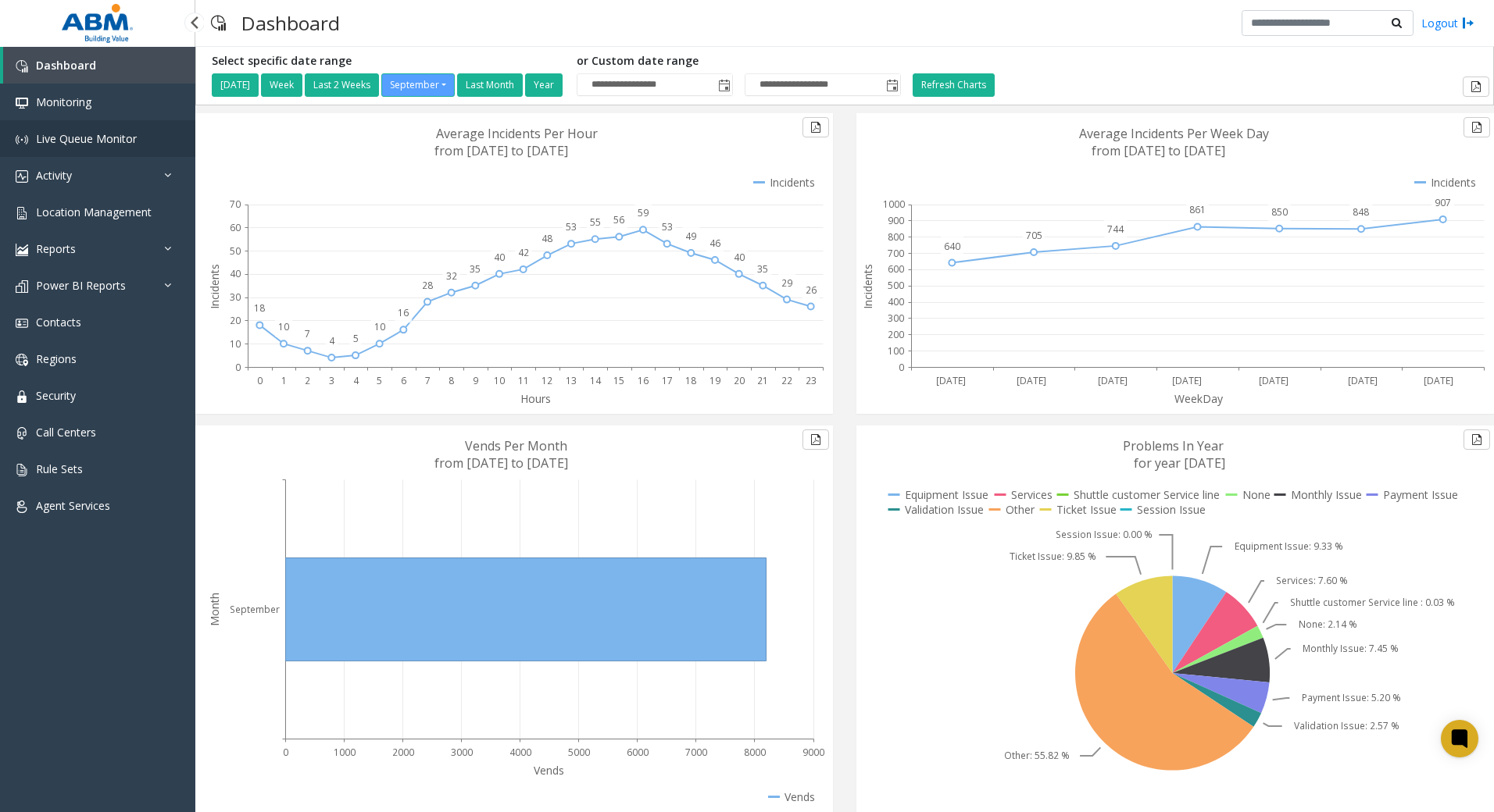
click at [120, 137] on span "Live Queue Monitor" at bounding box center [86, 138] width 101 height 14
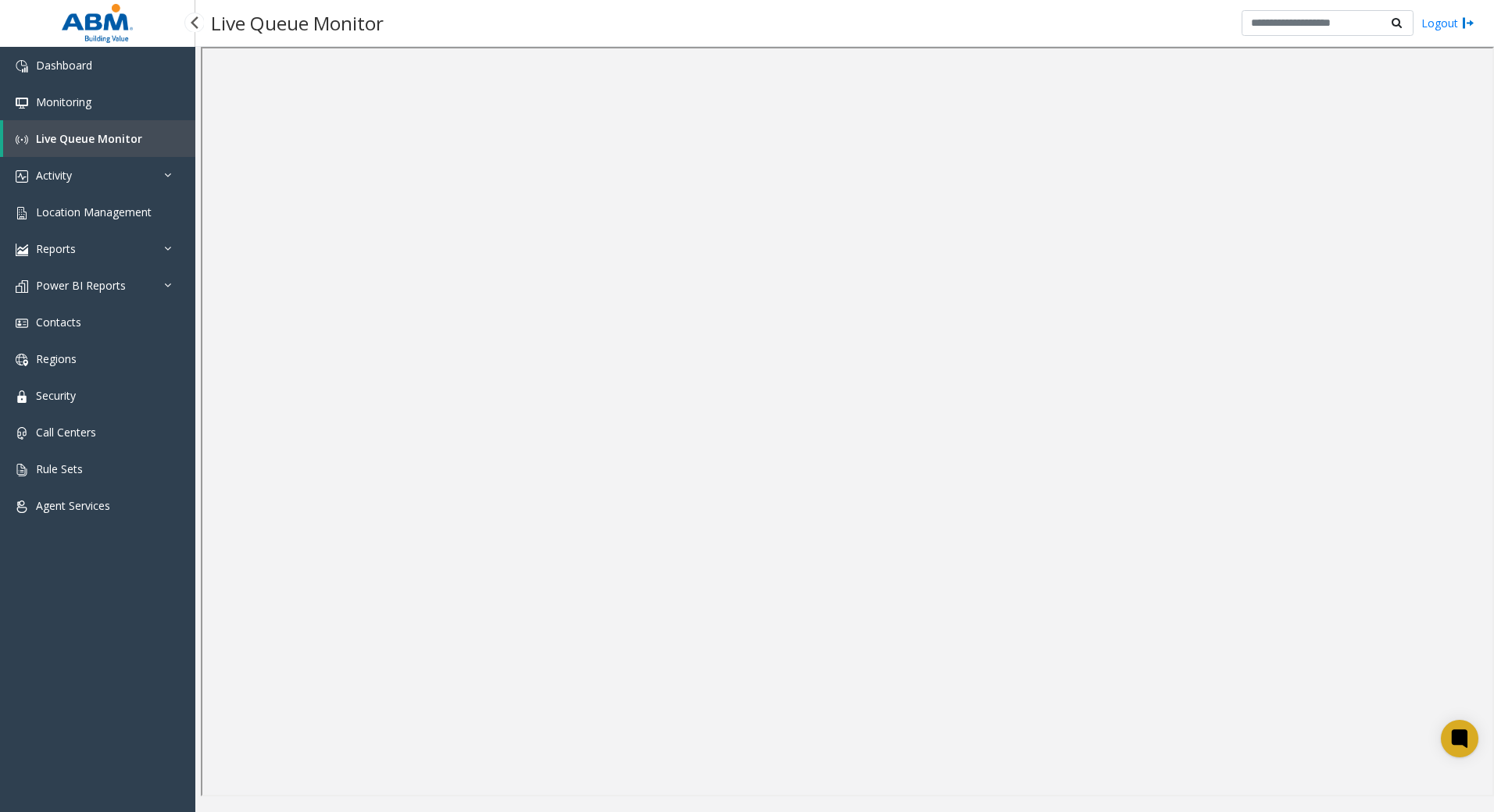
click at [125, 134] on span "Live Queue Monitor" at bounding box center [88, 138] width 106 height 14
click at [109, 320] on link "Contacts" at bounding box center [98, 322] width 195 height 36
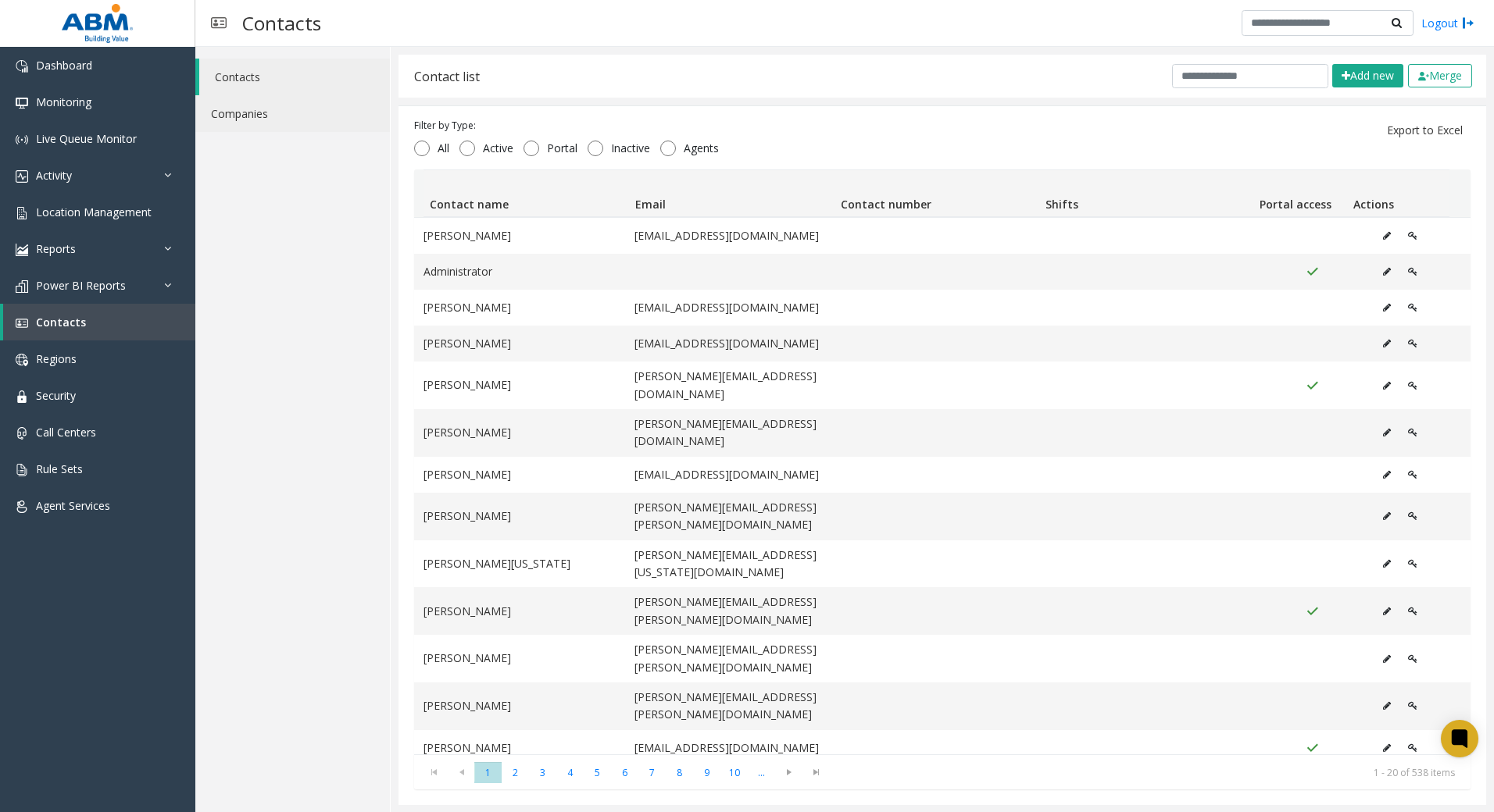
click at [287, 113] on link "Companies" at bounding box center [292, 113] width 194 height 36
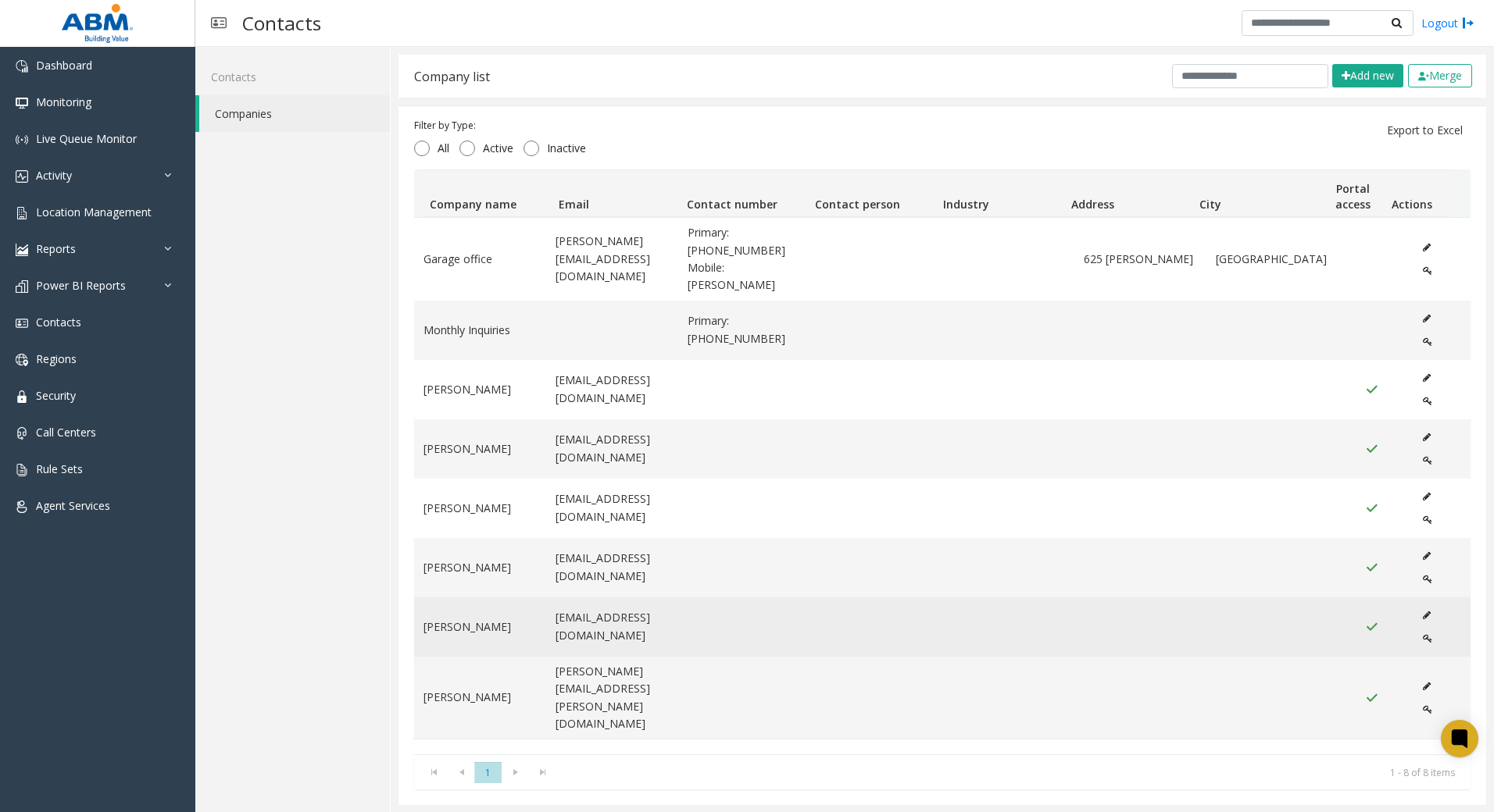
scroll to position [1, 0]
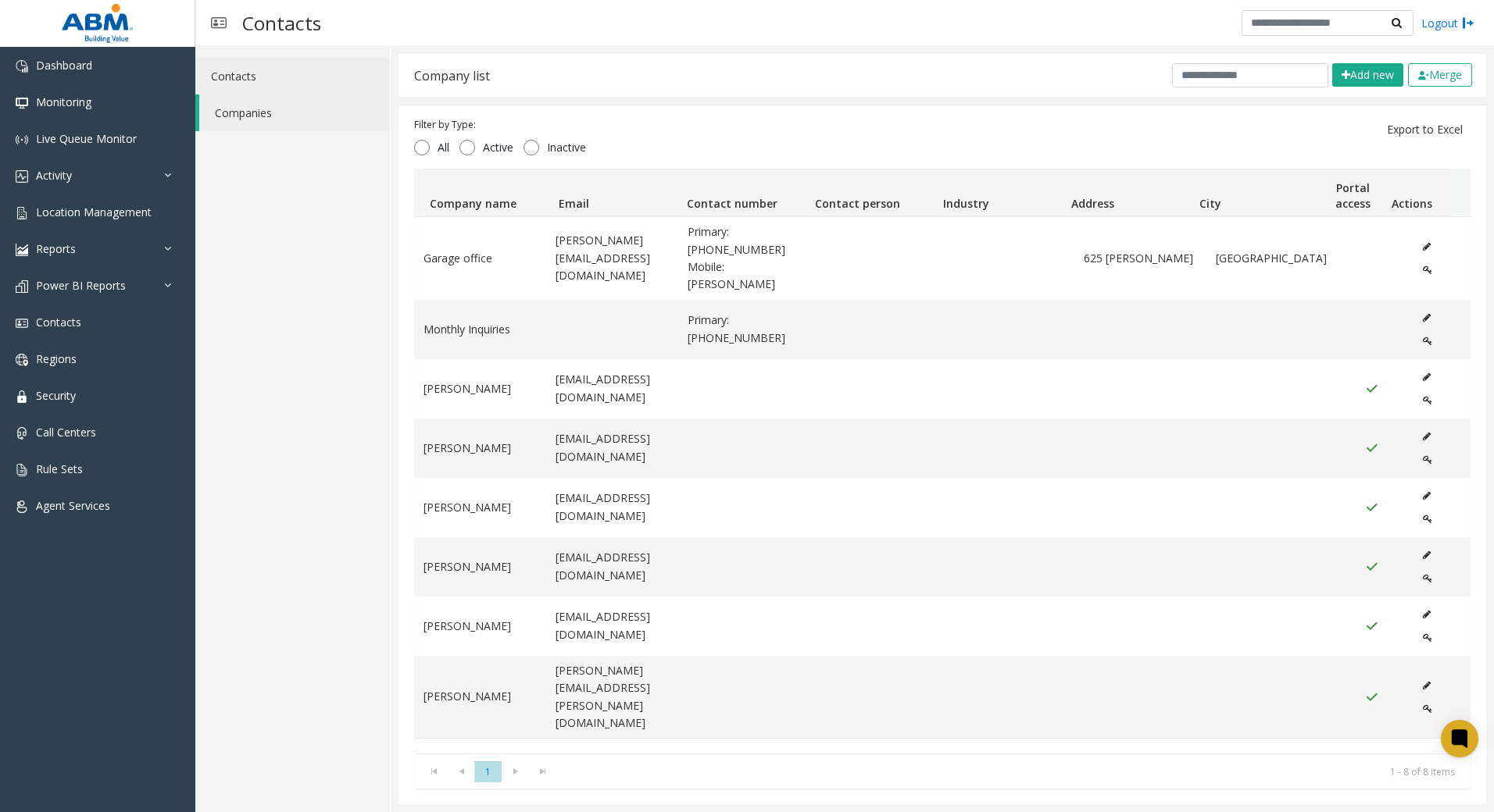
click at [304, 63] on link "Contacts" at bounding box center [292, 76] width 194 height 36
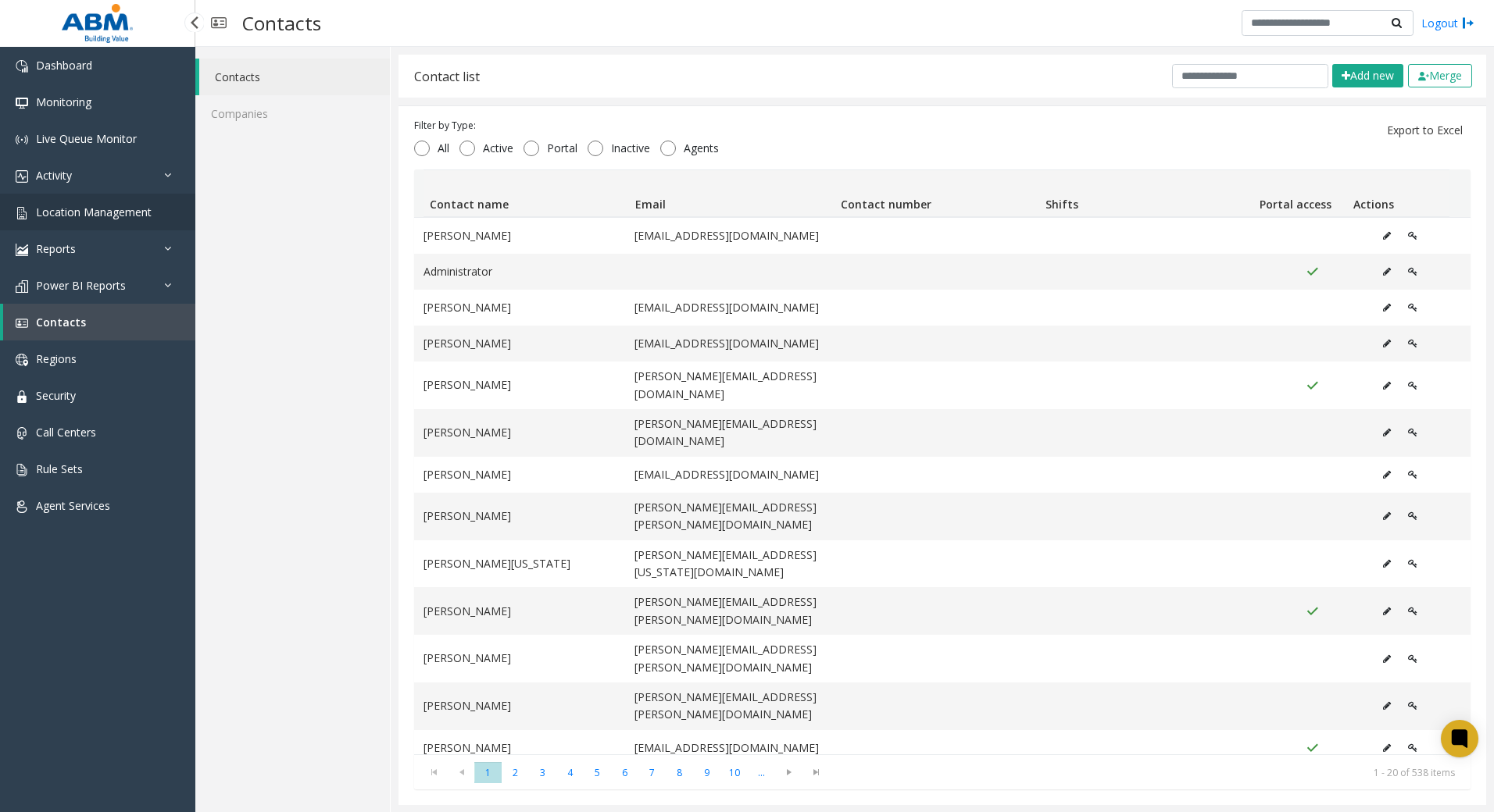
click at [115, 216] on span "Location Management" at bounding box center [93, 211] width 115 height 14
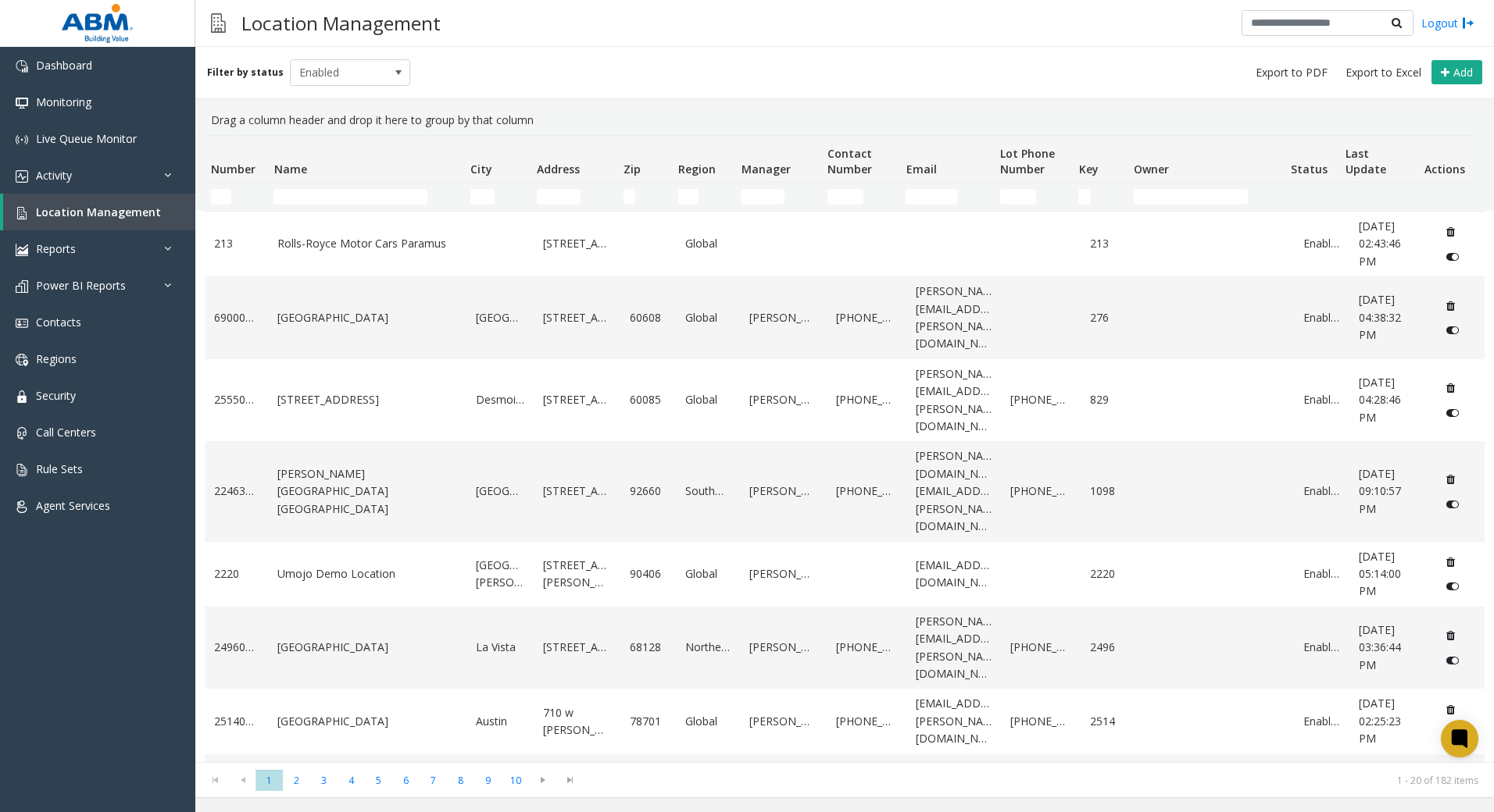
click at [387, 182] on td "Name Filter" at bounding box center [365, 196] width 196 height 28
click at [379, 202] on input "Name Filter" at bounding box center [350, 197] width 154 height 15
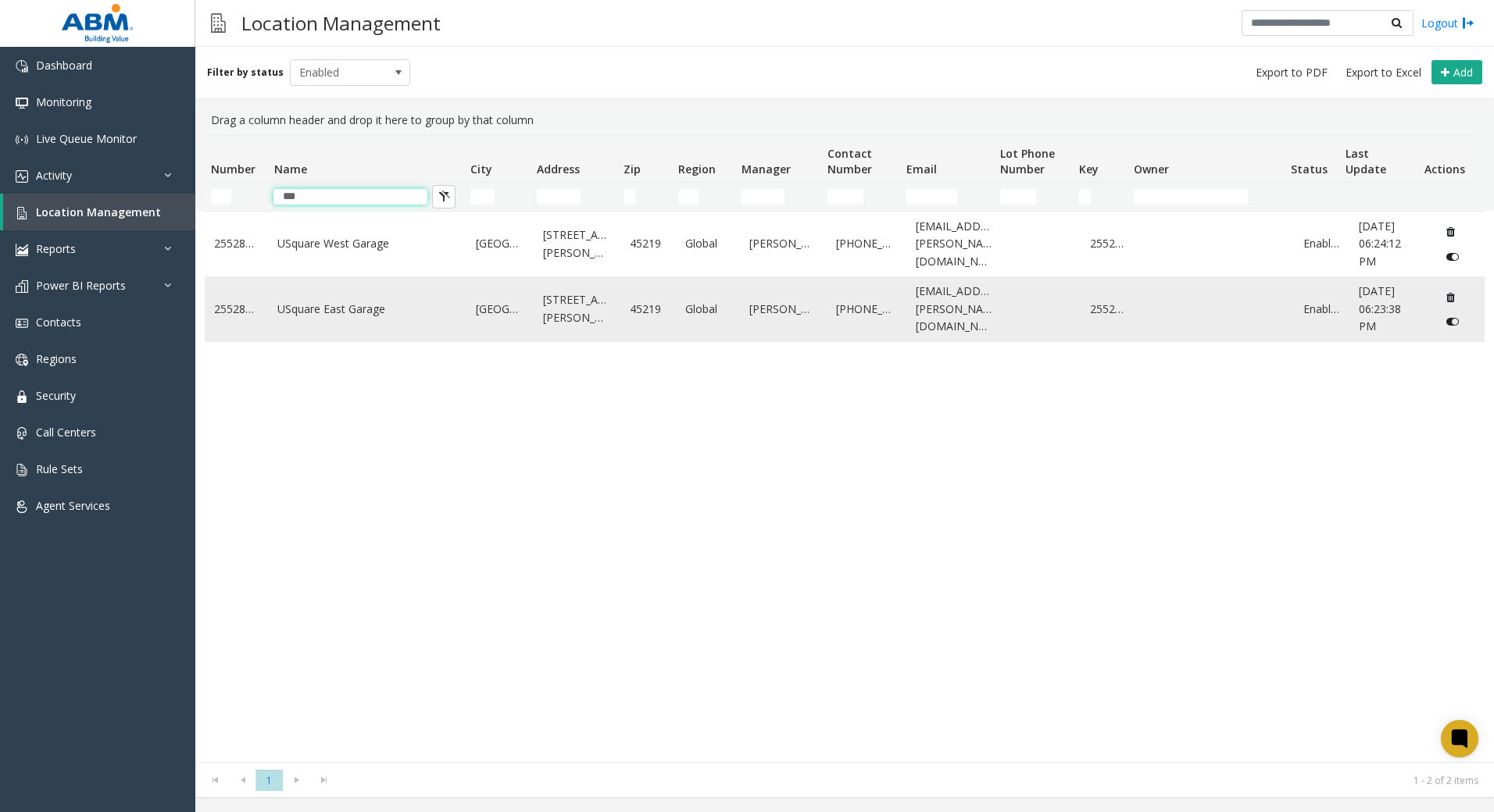
type input "***"
click at [357, 328] on td "USquare East Garage" at bounding box center [368, 309] width 199 height 64
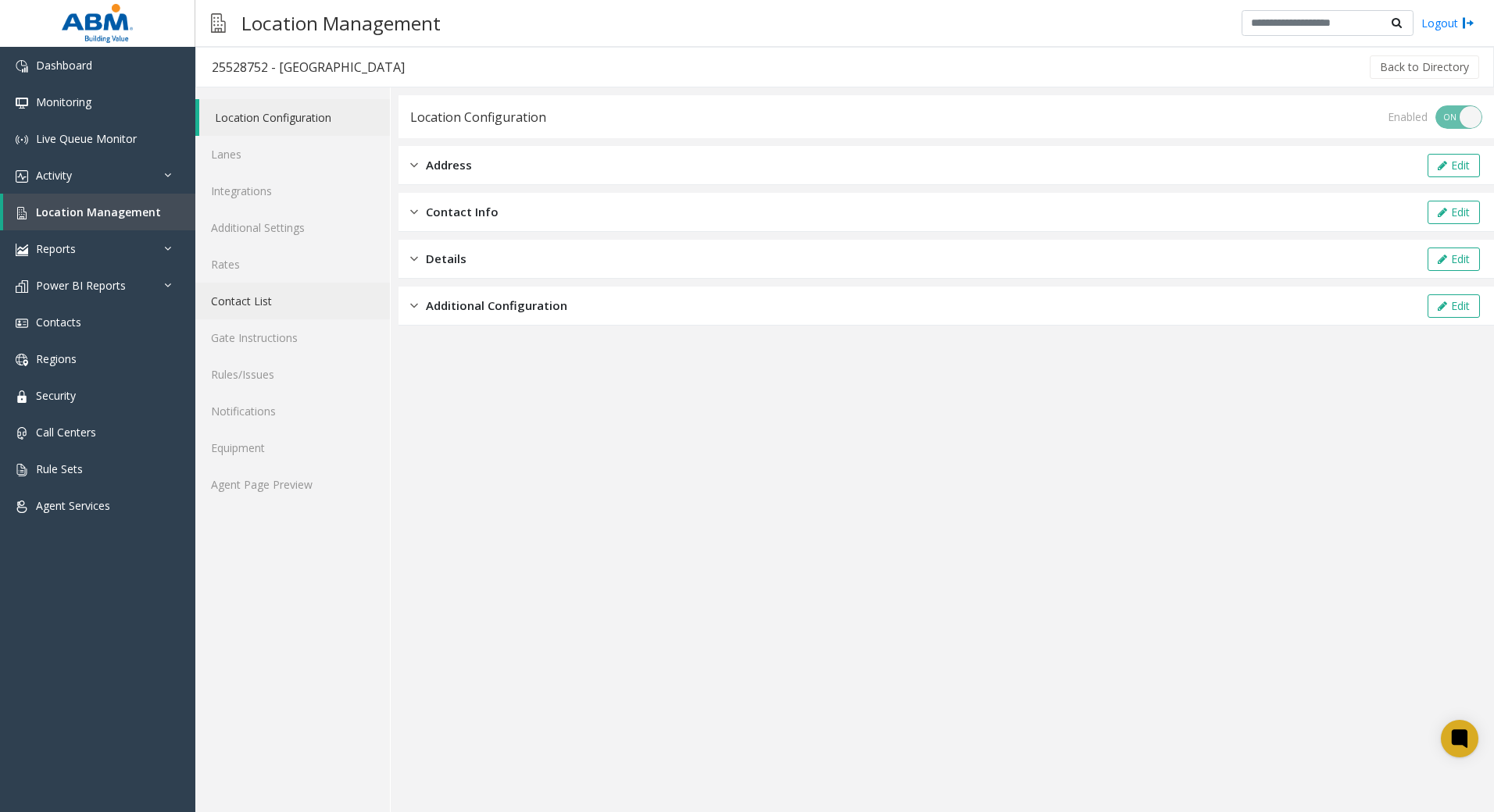
click at [232, 294] on link "Contact List" at bounding box center [292, 300] width 194 height 36
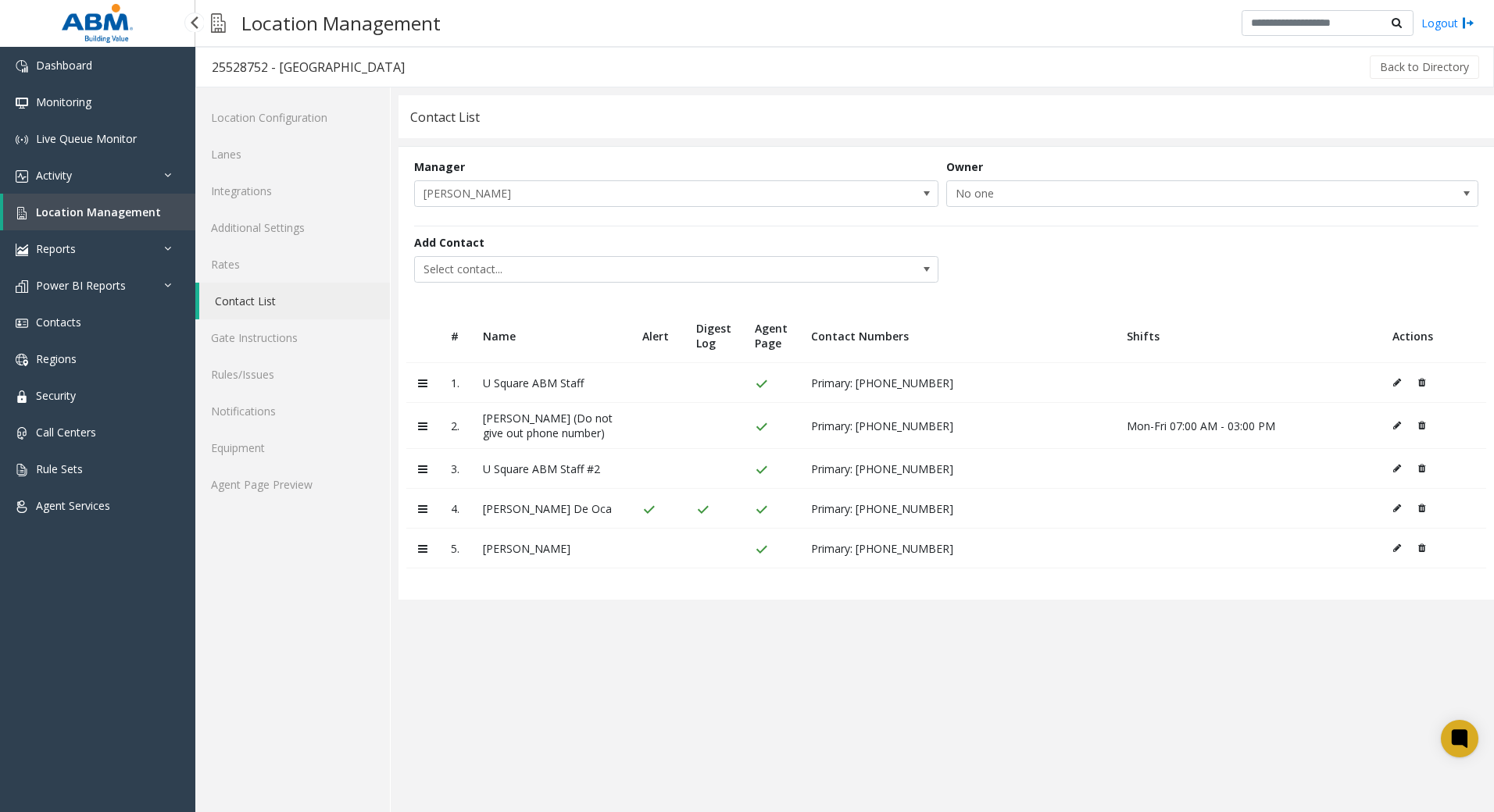
click at [60, 211] on span "Location Management" at bounding box center [98, 211] width 125 height 14
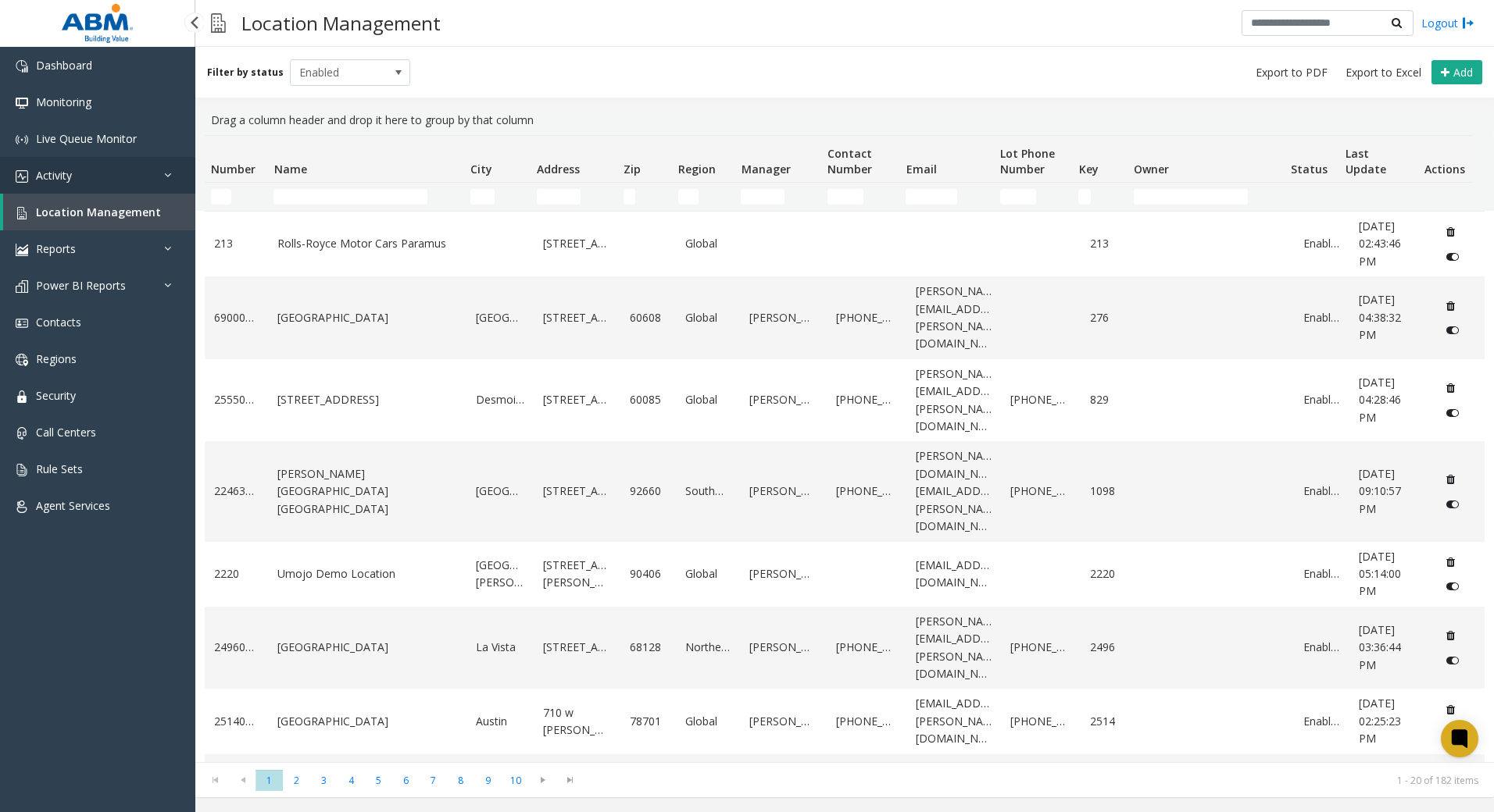
click at [73, 168] on link "Activity" at bounding box center [98, 175] width 195 height 36
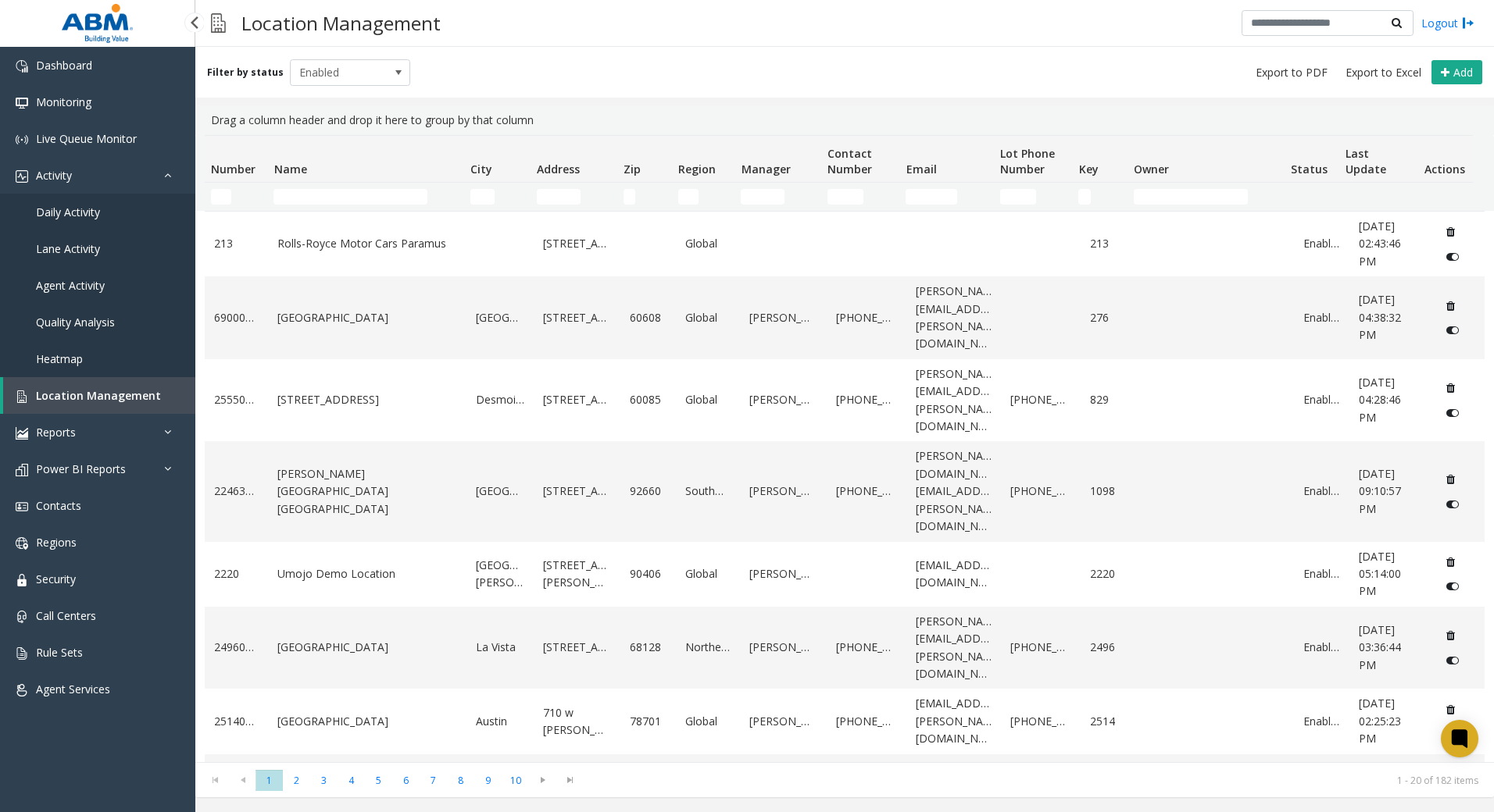
click at [70, 210] on span "Daily Activity" at bounding box center [67, 211] width 64 height 14
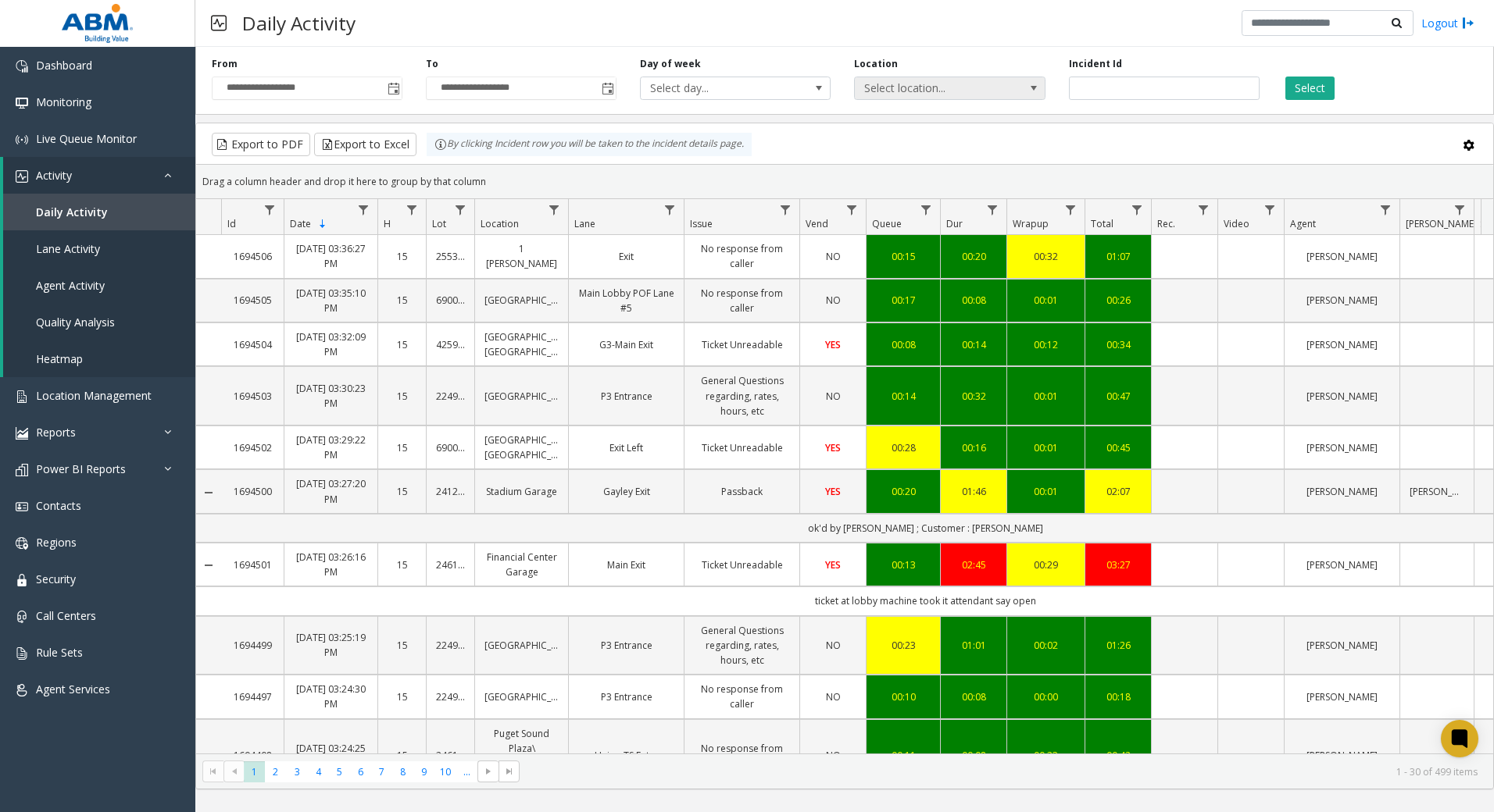
click at [896, 86] on span "Select location..." at bounding box center [930, 88] width 152 height 22
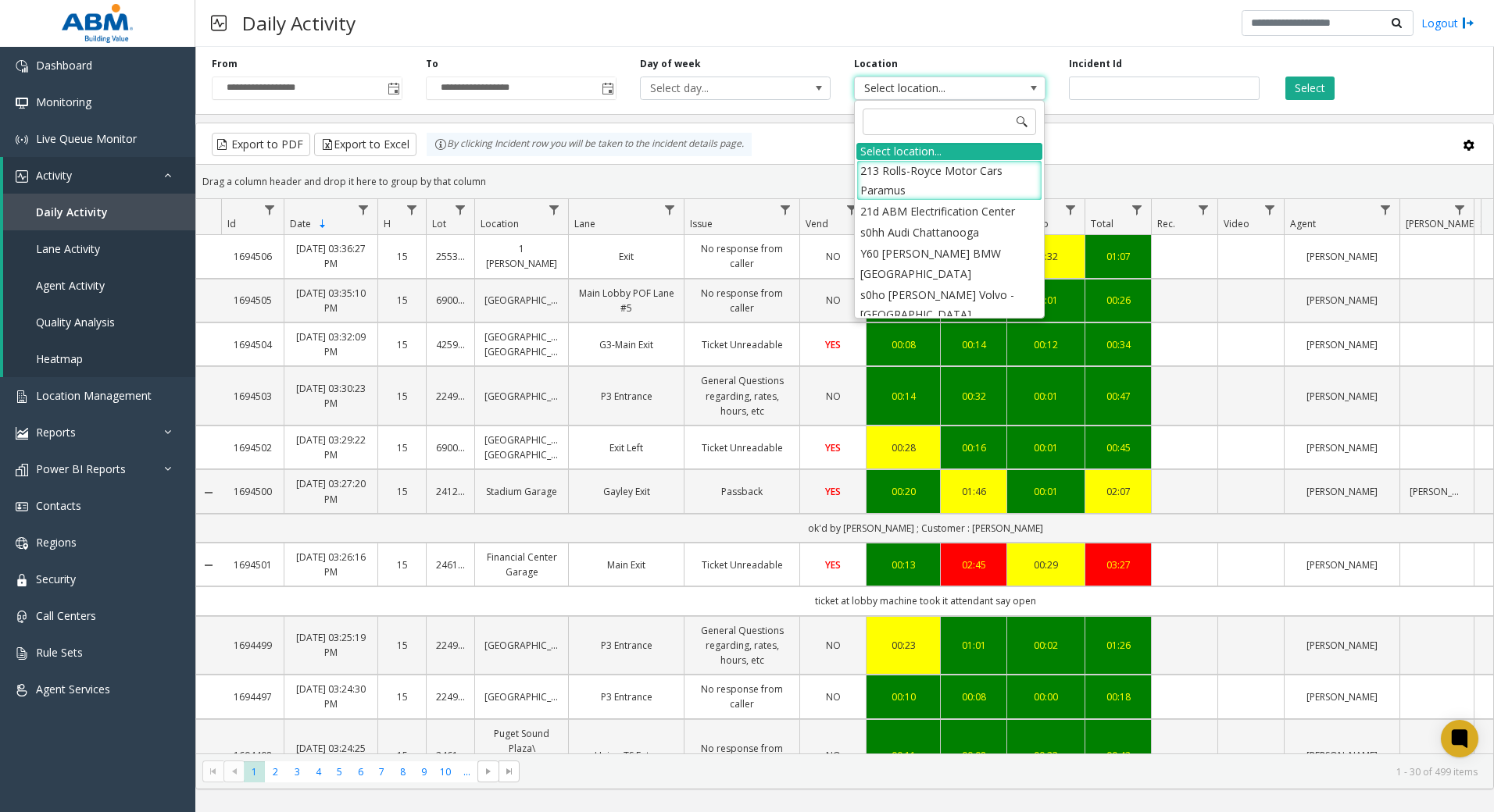
type input "*"
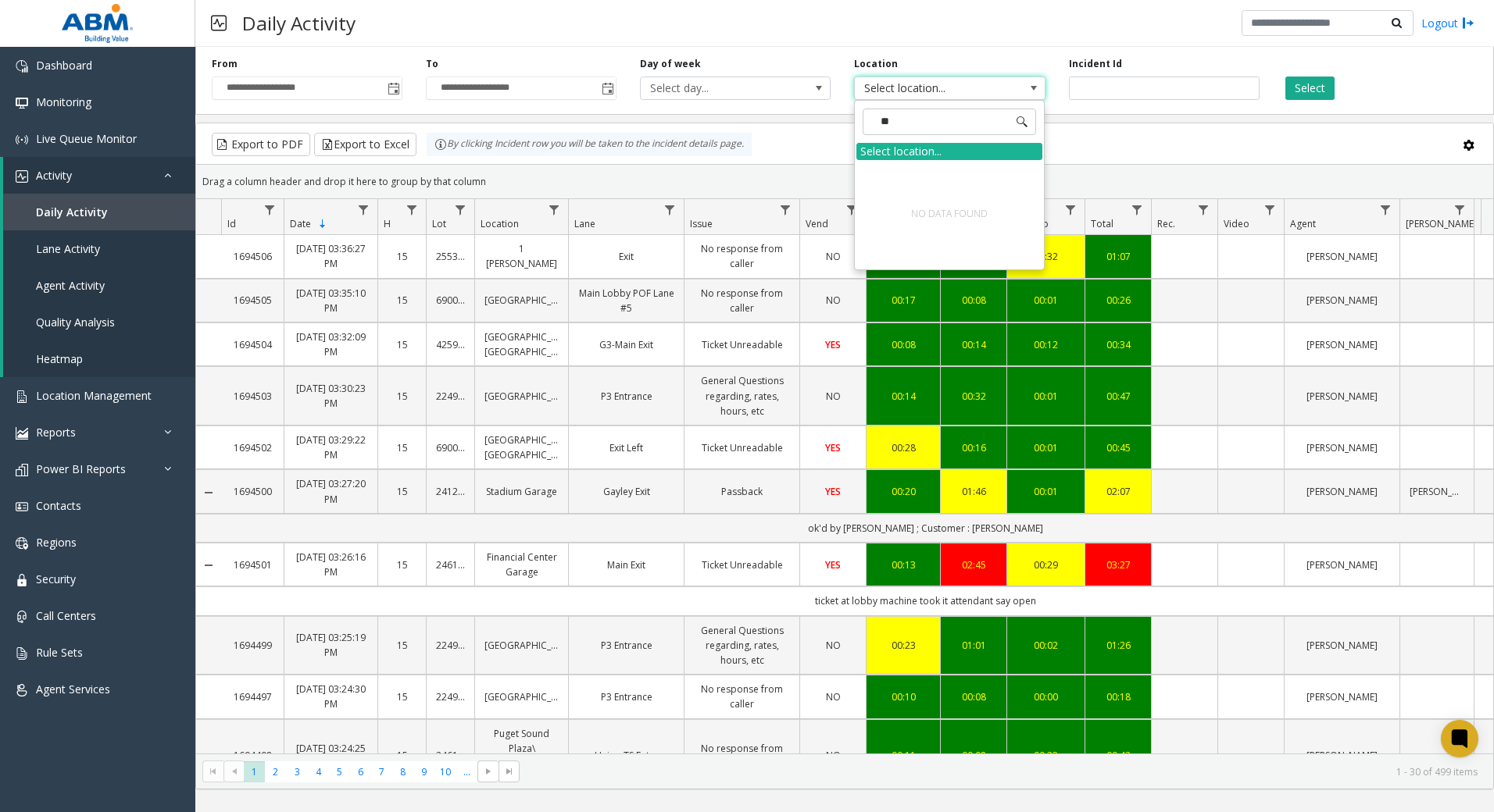
type input "*"
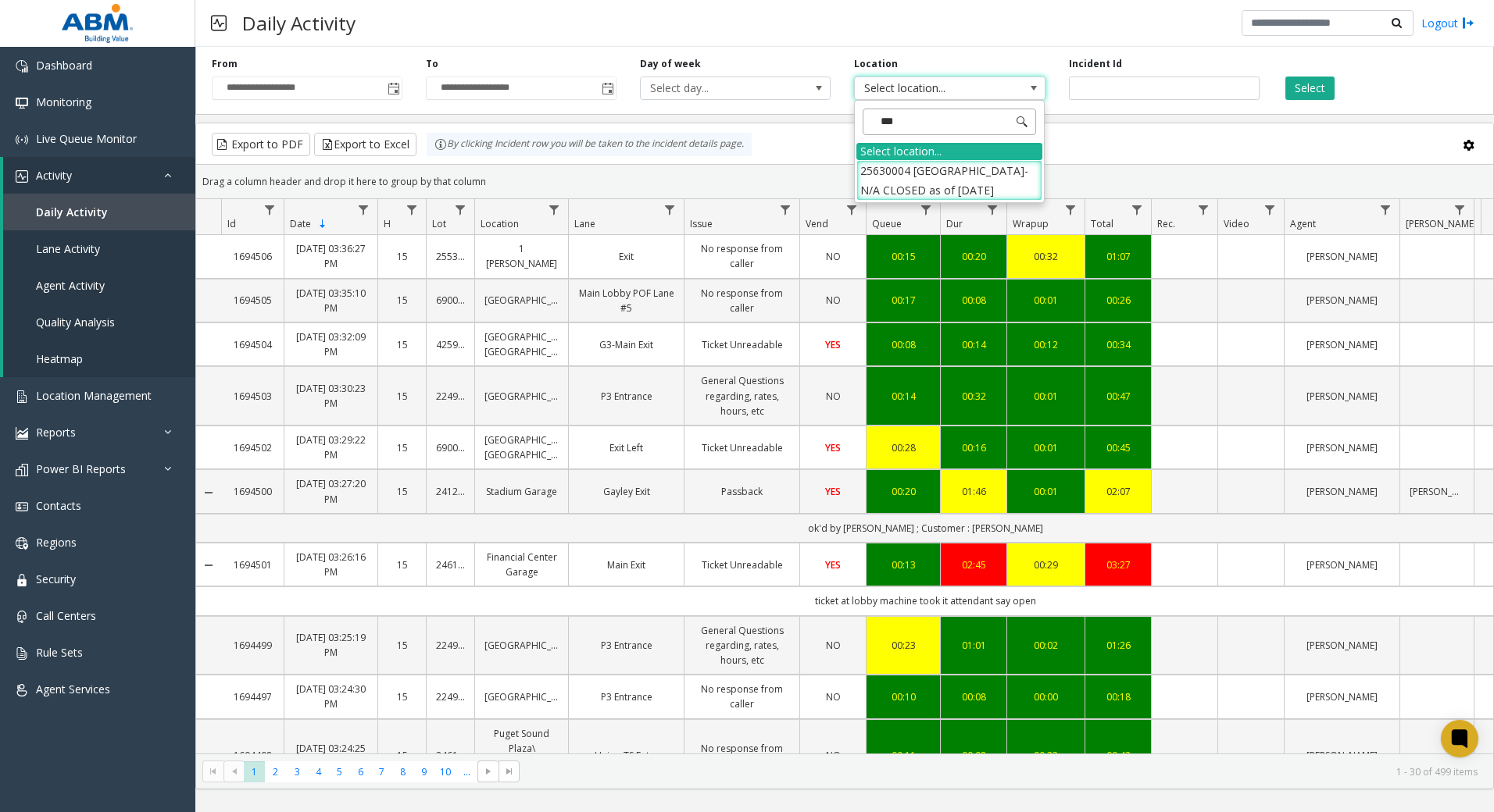
type input "*"
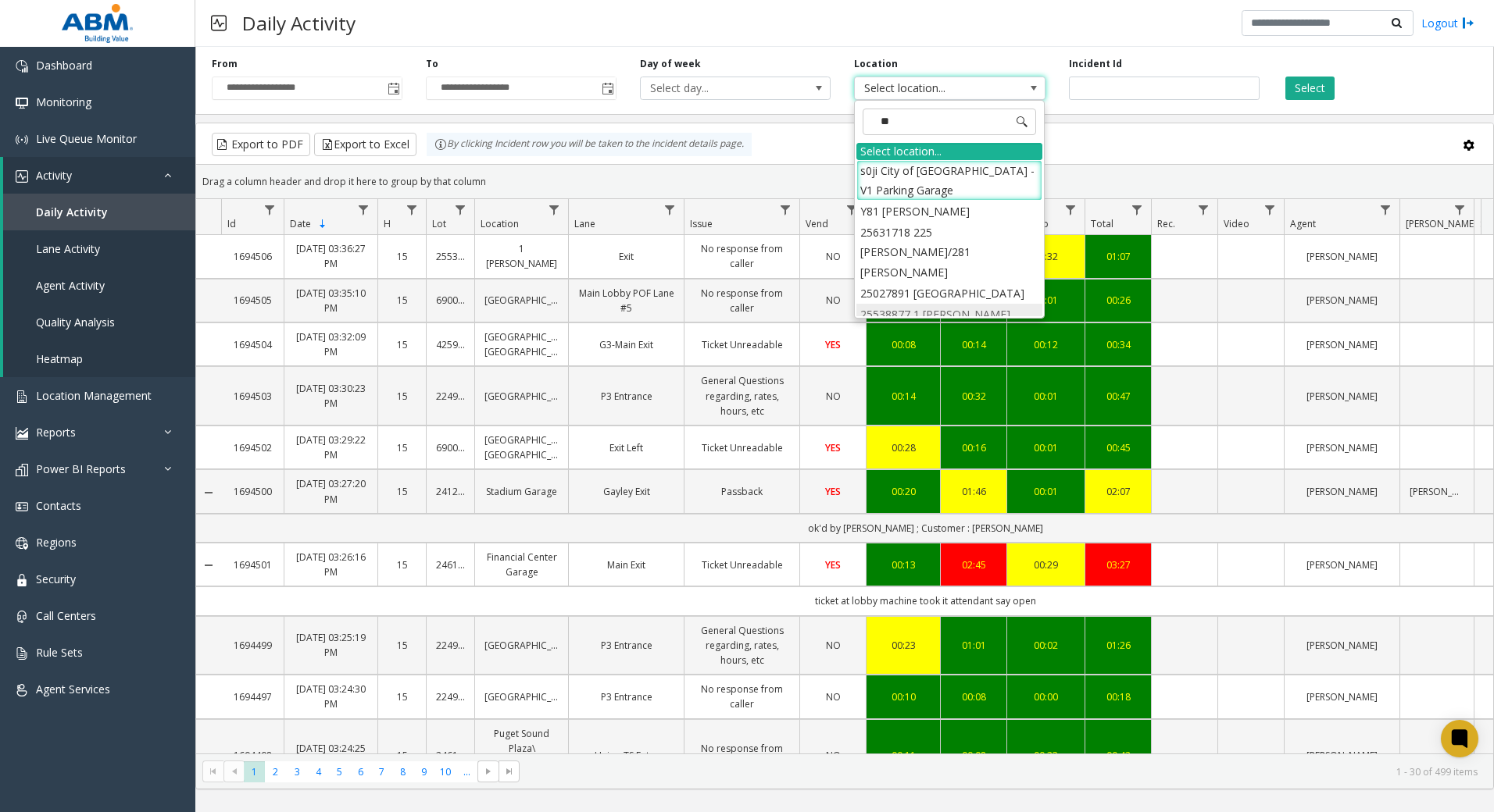
click at [968, 304] on li "25538877 1 [PERSON_NAME]" at bounding box center [949, 314] width 186 height 21
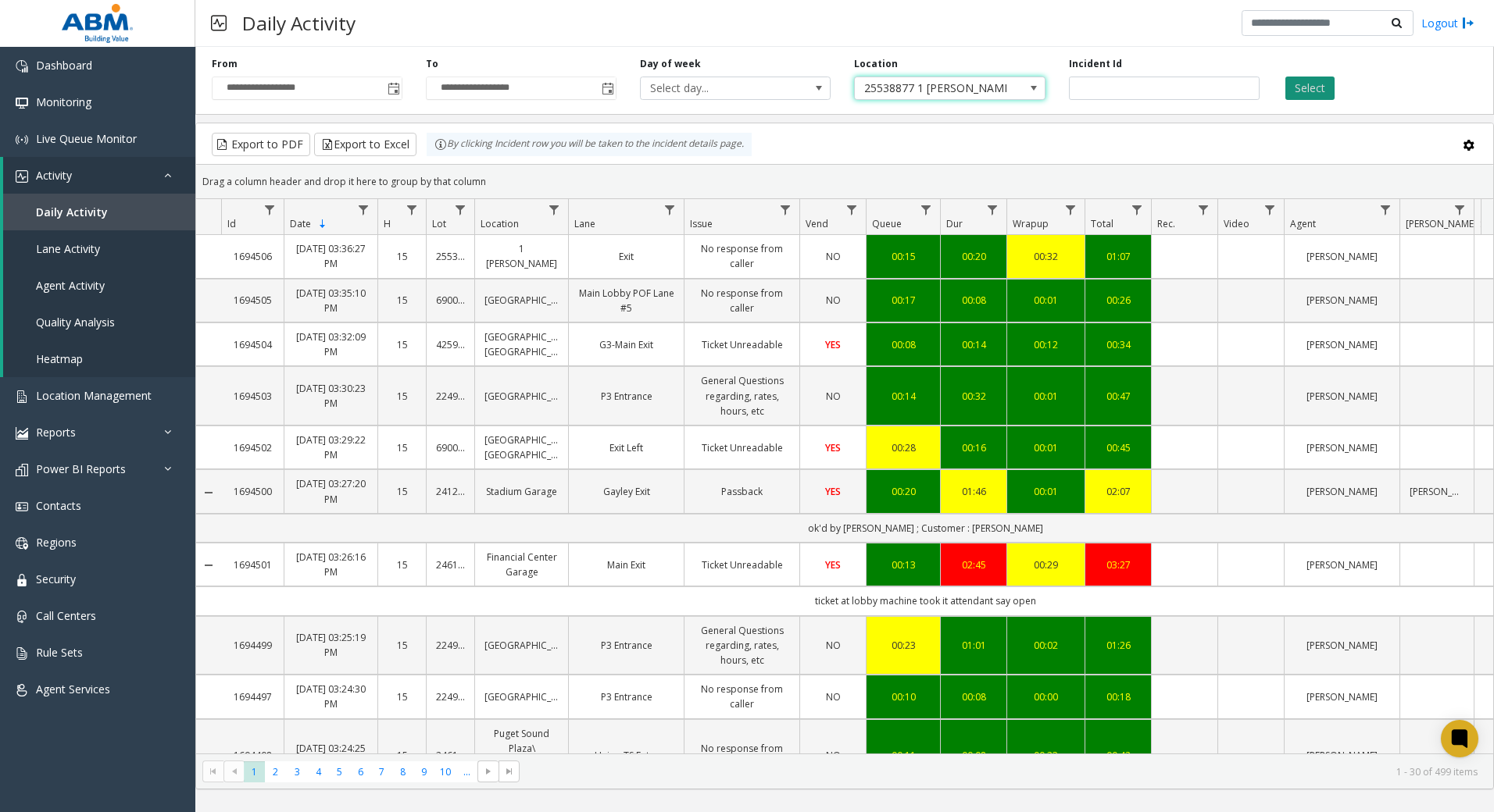
click at [1300, 84] on button "Select" at bounding box center [1310, 88] width 49 height 24
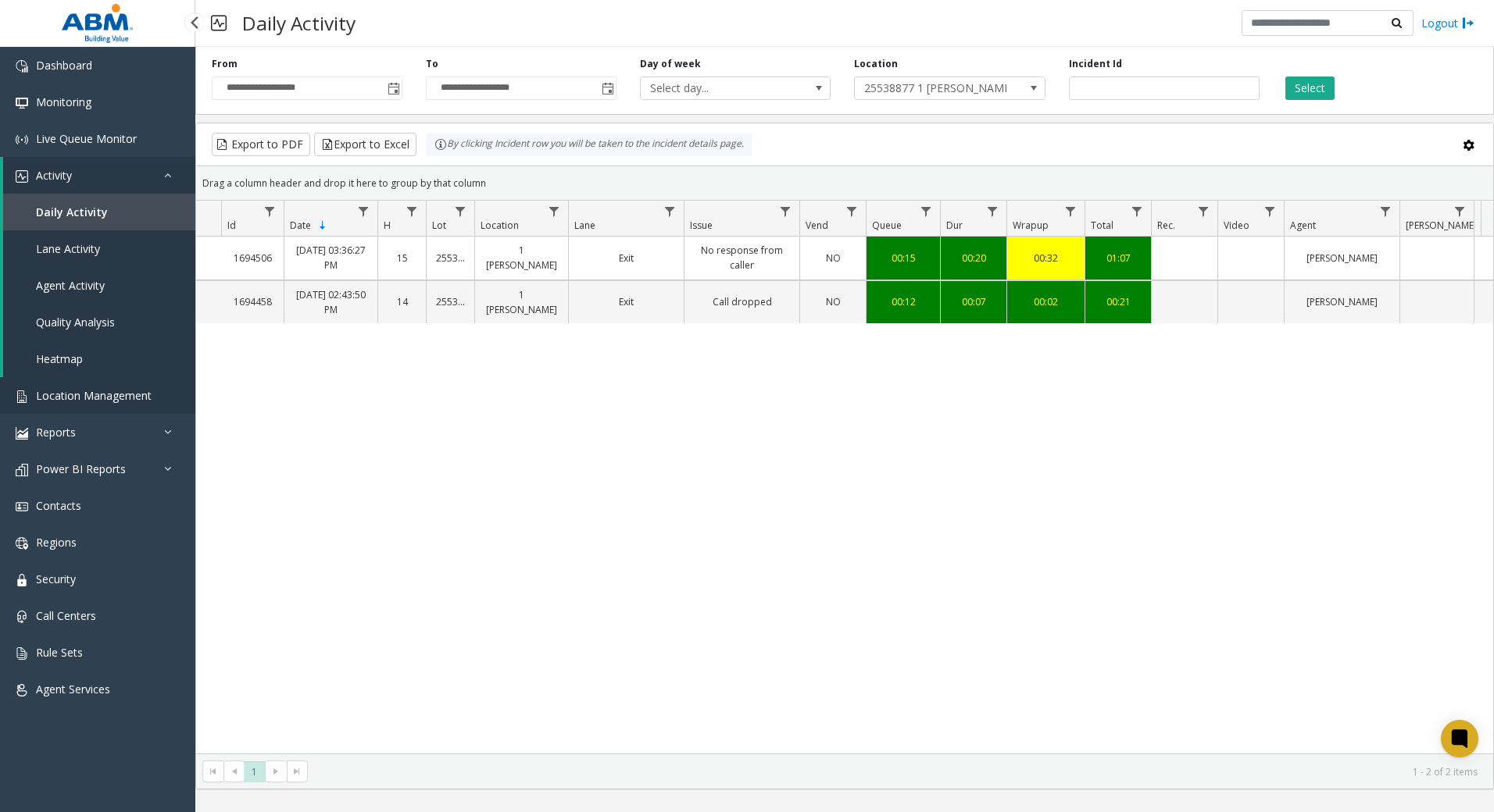
click at [133, 390] on span "Location Management" at bounding box center [93, 395] width 115 height 14
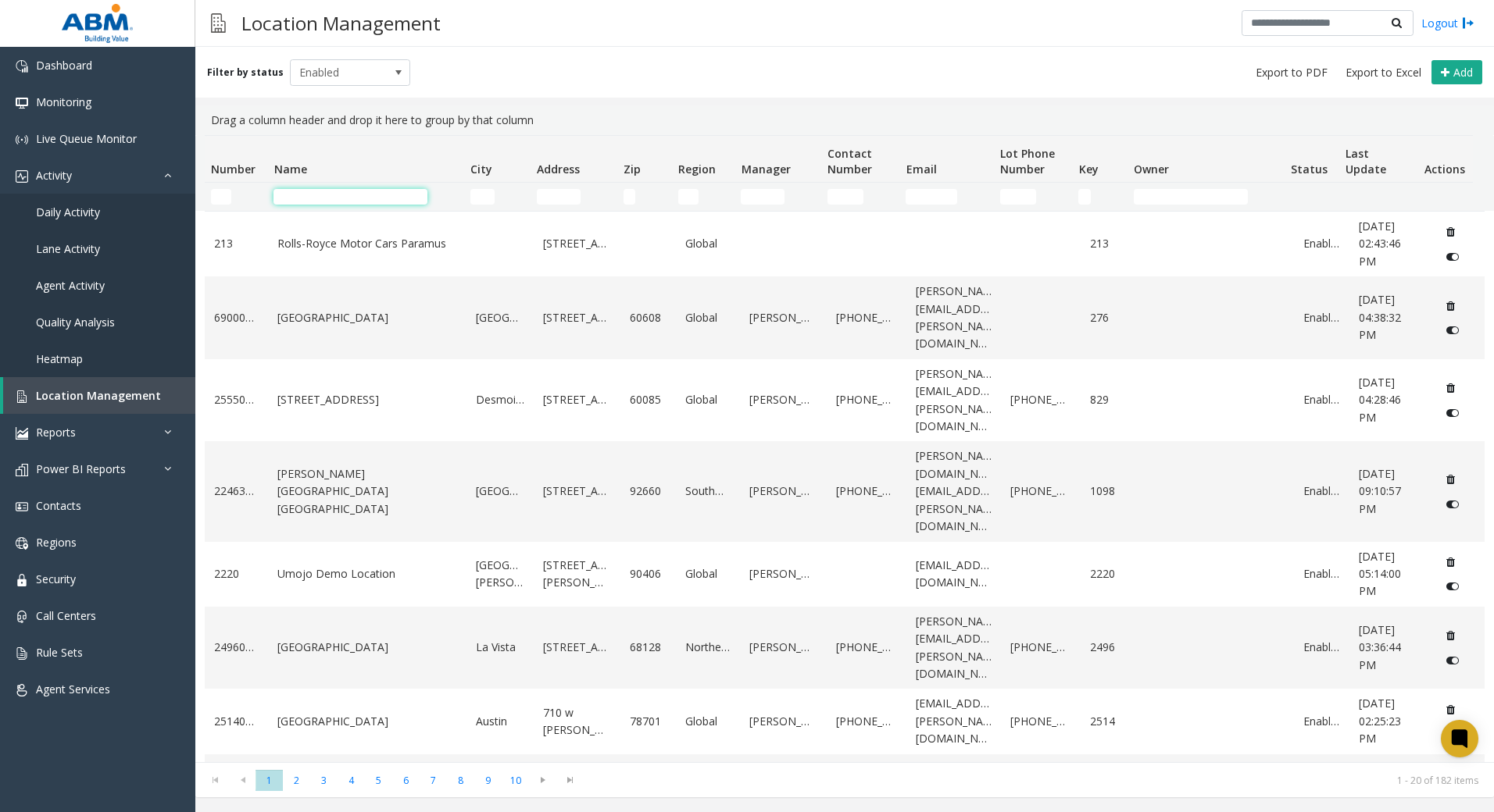
click at [362, 202] on input "Name Filter" at bounding box center [350, 197] width 154 height 15
click at [100, 211] on link "Daily Activity" at bounding box center [98, 211] width 195 height 36
